Goal: Find specific page/section: Find specific page/section

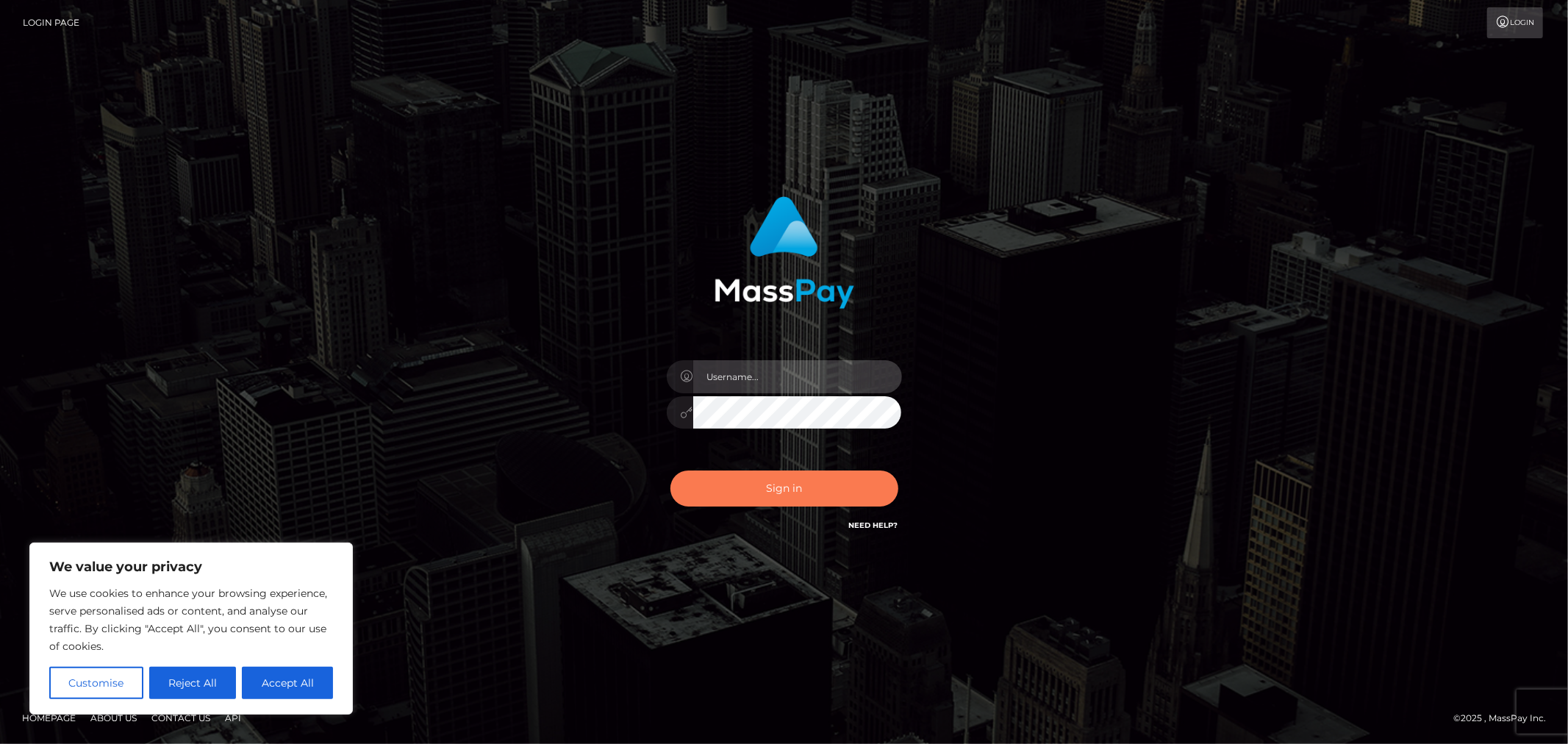
type input "MJSamelo"
click at [769, 475] on button "Sign in" at bounding box center [784, 488] width 227 height 36
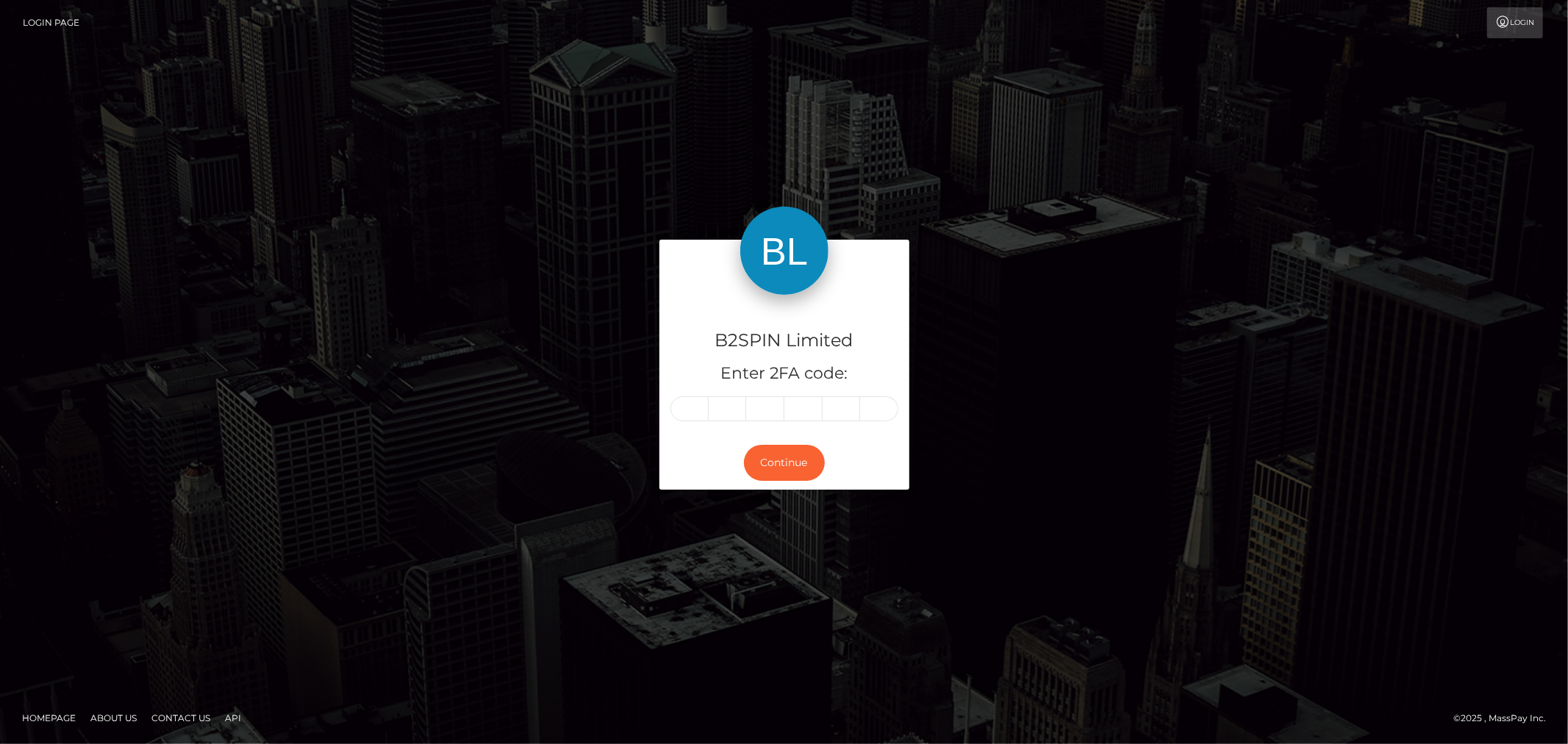
click at [694, 409] on input "text" at bounding box center [690, 408] width 38 height 25
type input "7"
type input "3"
type input "6"
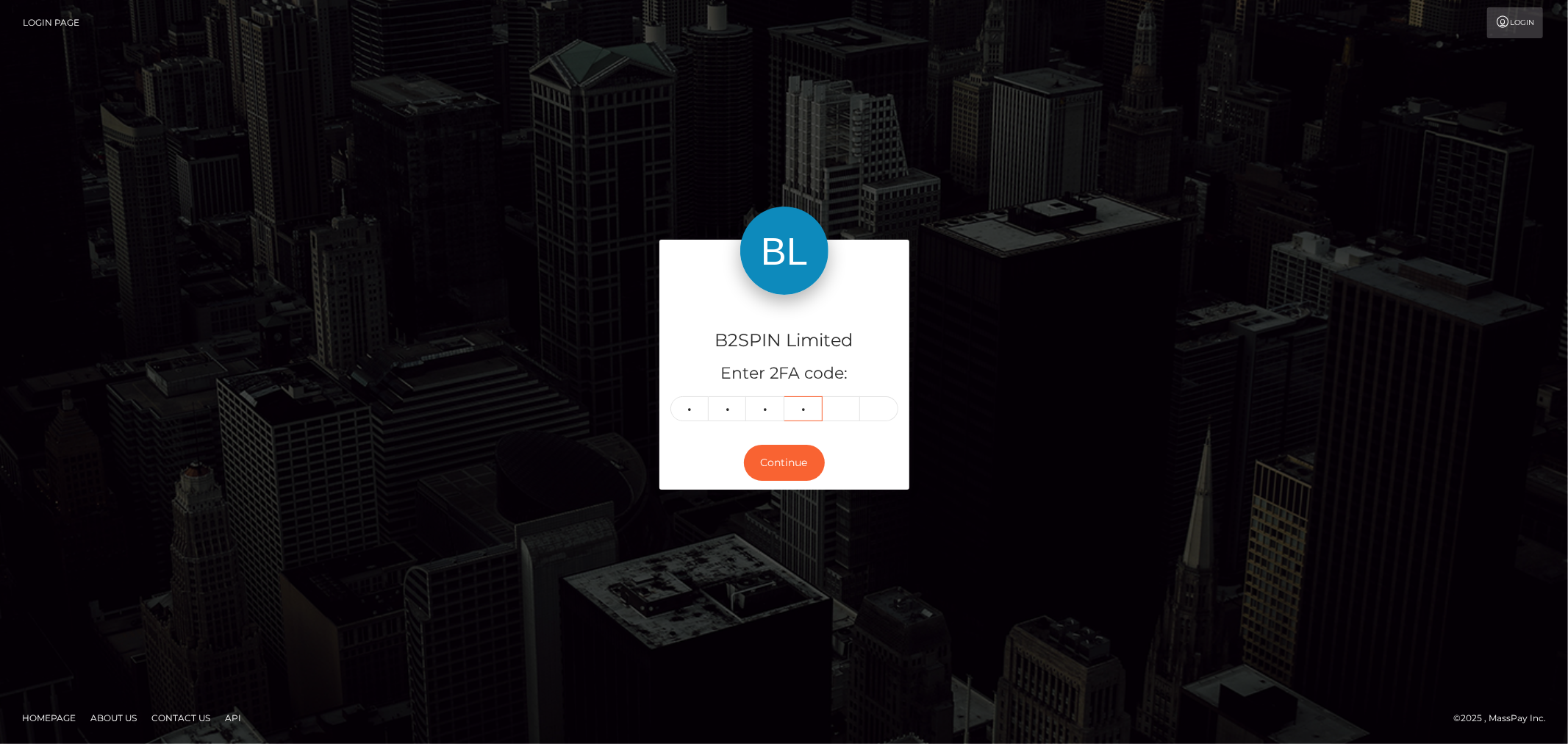
type input "1"
type input "0"
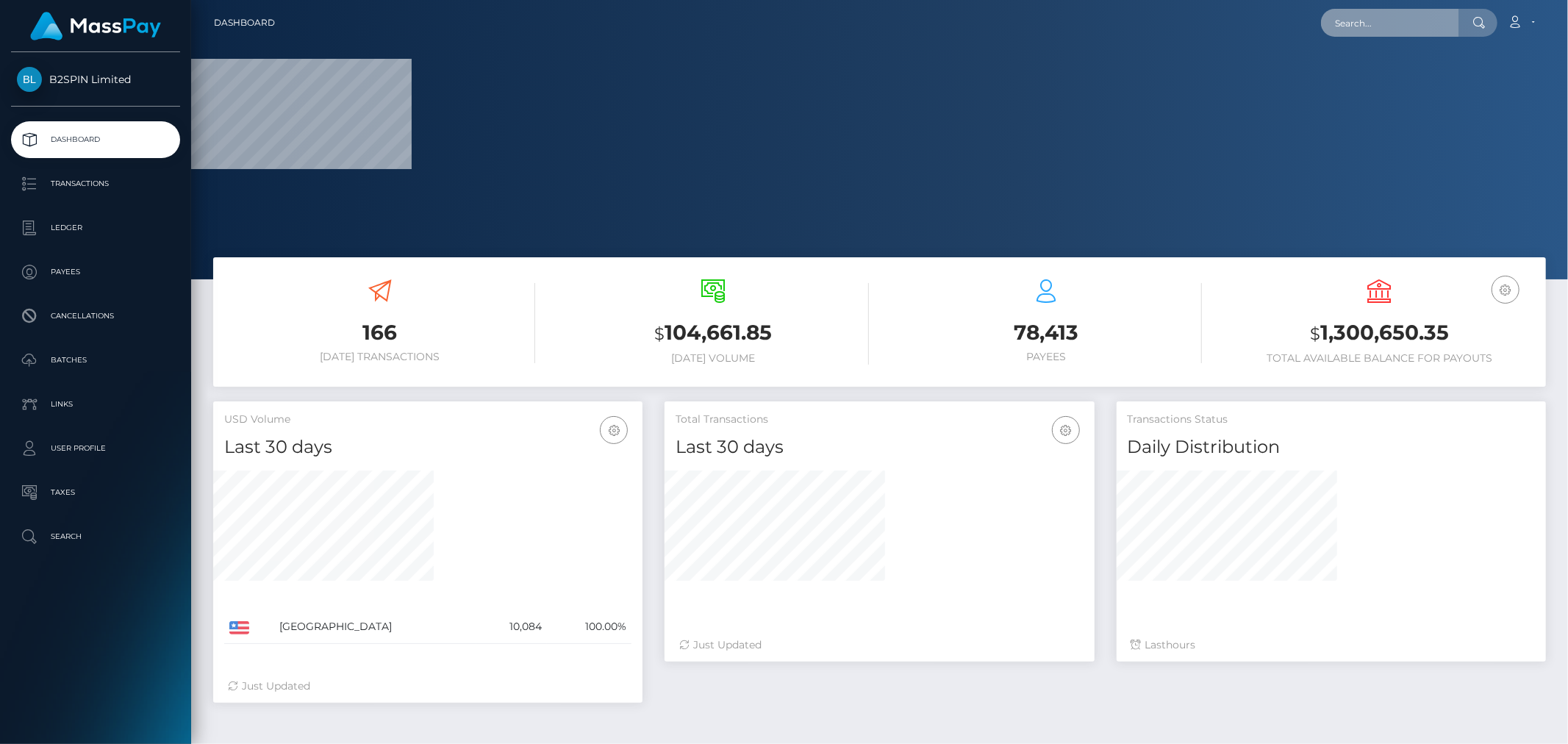
click at [1405, 22] on input "text" at bounding box center [1389, 22] width 138 height 28
paste input "1001100388"
type input "1001100388"
click at [1408, 23] on input "1001100388" at bounding box center [1389, 22] width 138 height 28
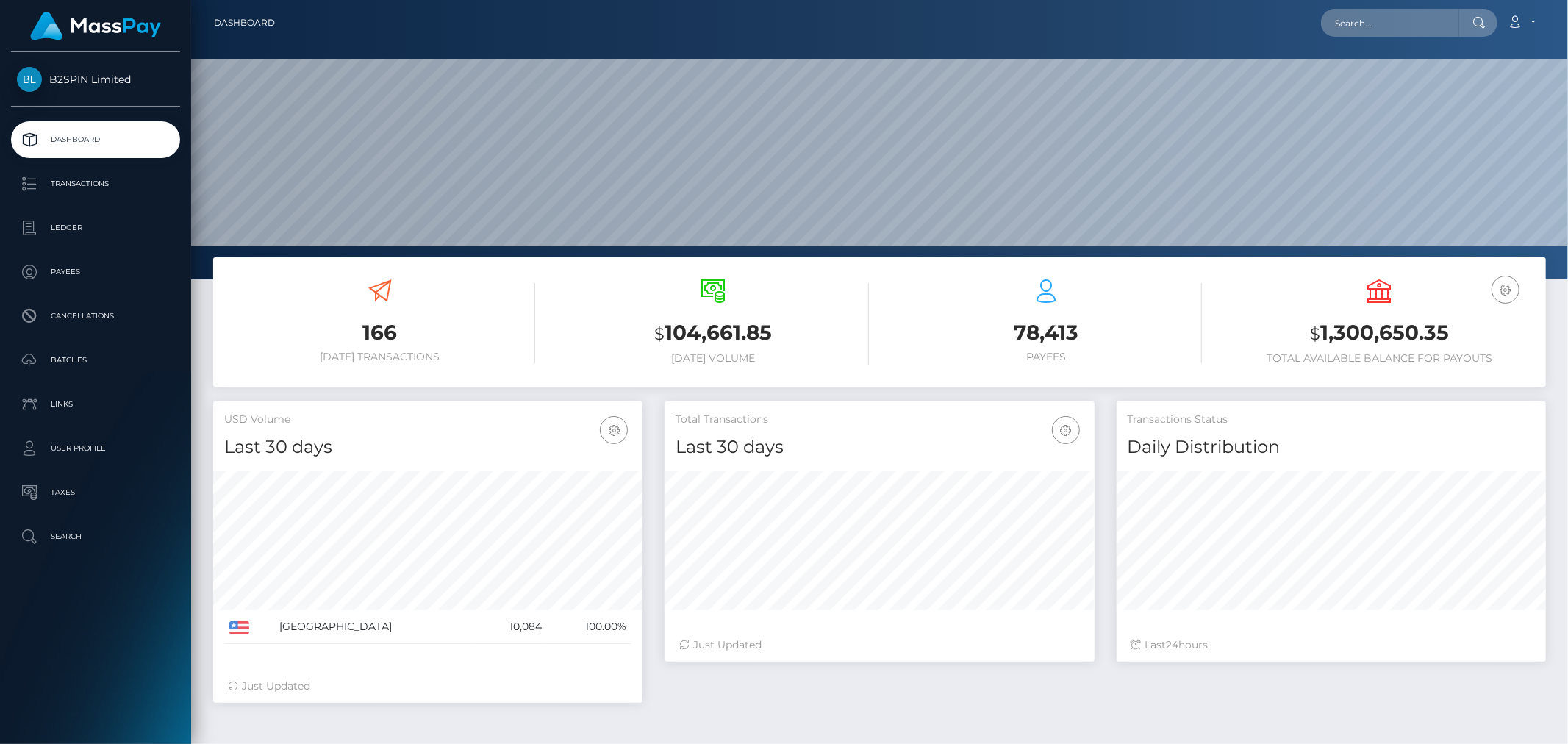
scroll to position [260, 429]
click at [1380, 19] on input "text" at bounding box center [1389, 22] width 138 height 28
paste input "1001100388"
type input "1001100388"
click at [1384, 68] on link "CARLA MARIE RODRIGUEZ" at bounding box center [1379, 76] width 118 height 27
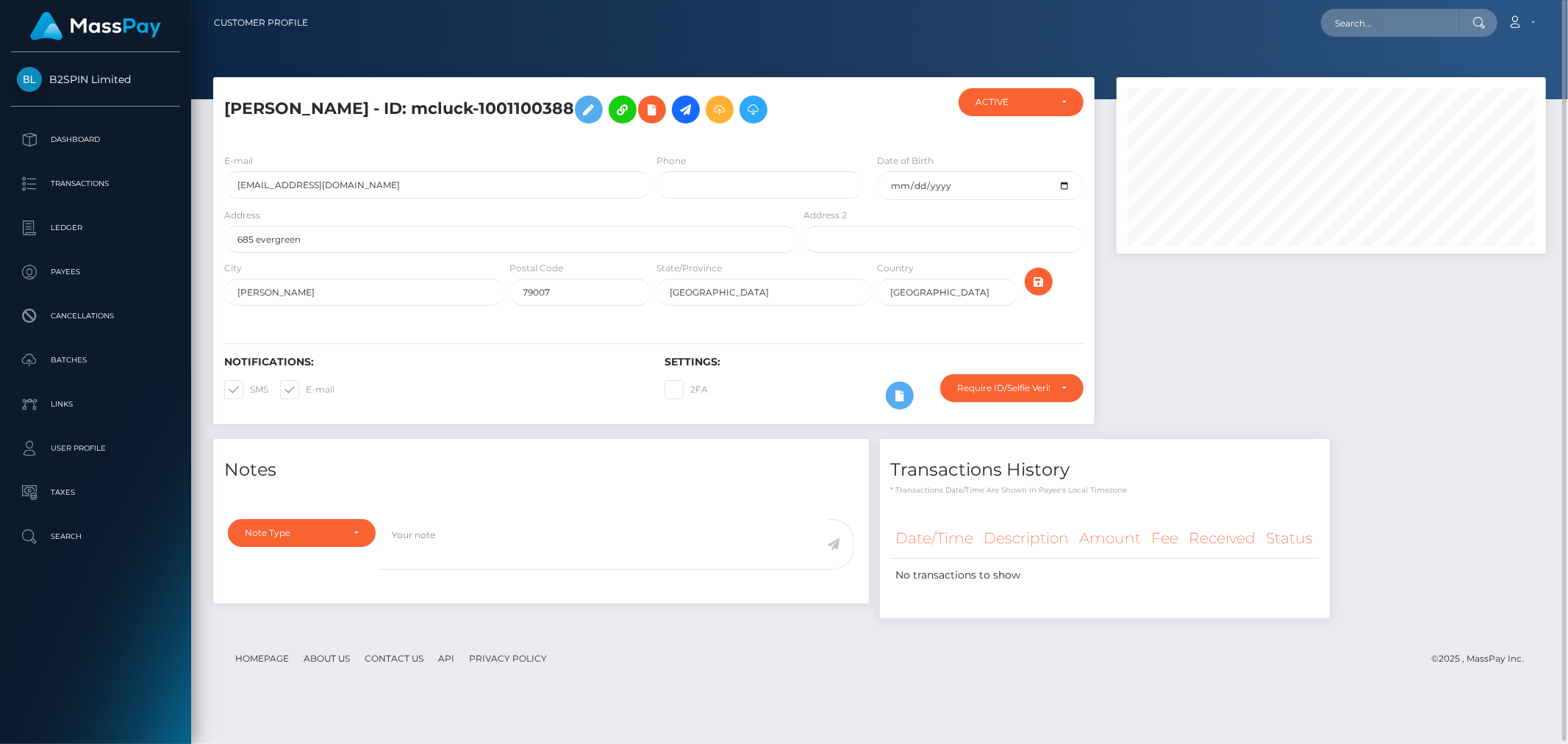
click at [1323, 361] on div at bounding box center [1330, 258] width 451 height 362
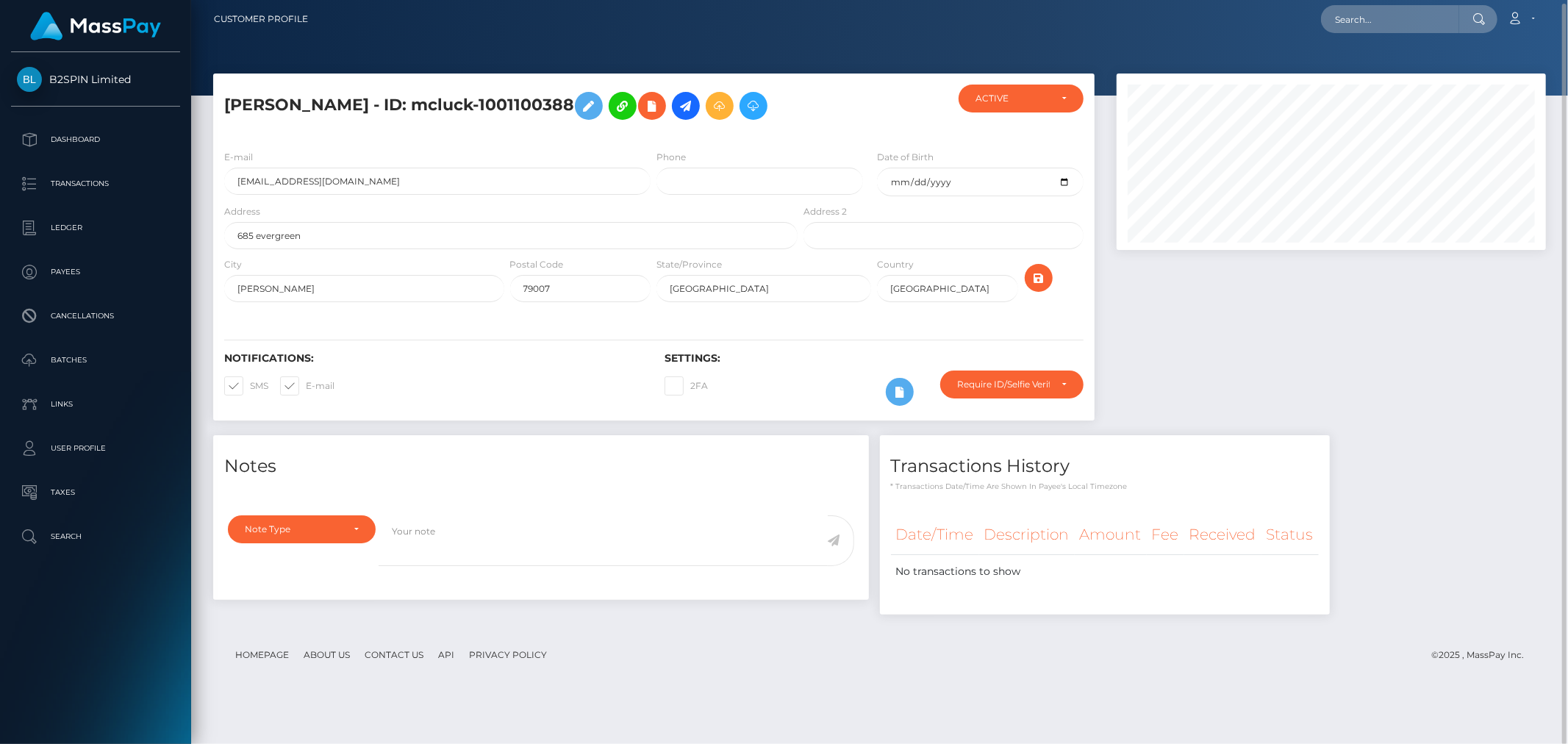
click at [1326, 356] on div at bounding box center [1330, 254] width 451 height 362
